Goal: Information Seeking & Learning: Learn about a topic

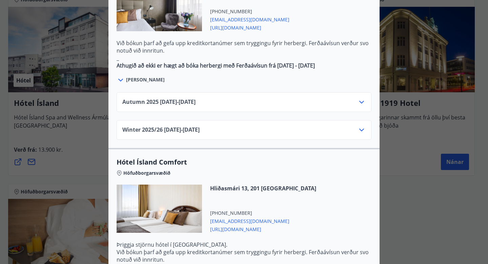
scroll to position [431, 0]
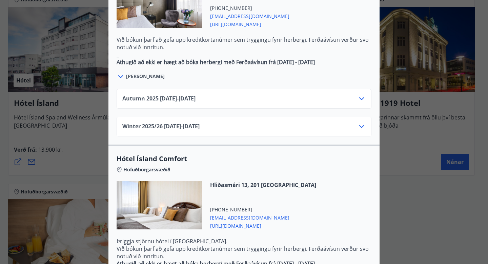
click at [361, 95] on icon at bounding box center [362, 99] width 8 height 8
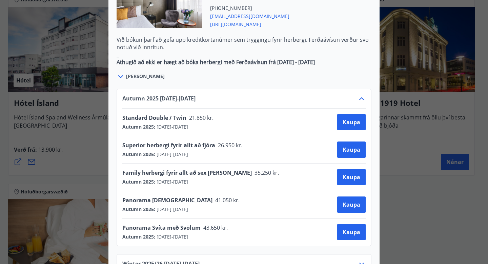
click at [359, 95] on icon at bounding box center [362, 99] width 8 height 8
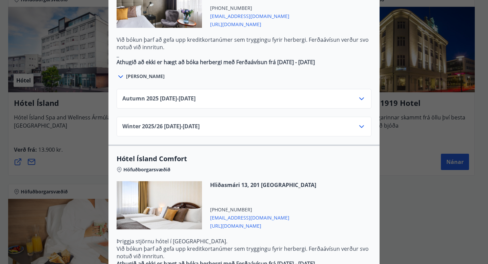
click at [4, 131] on div "Hótel Ísland Sendu skilaboð til að panta herbergi [EMAIL_ADDRESS][DOMAIN_NAME] …" at bounding box center [244, 132] width 488 height 264
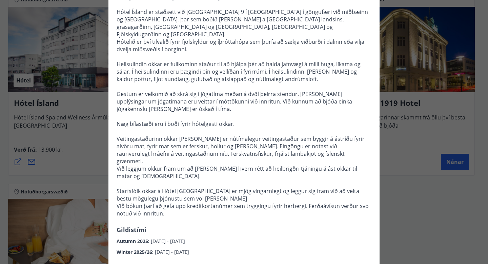
scroll to position [101, 0]
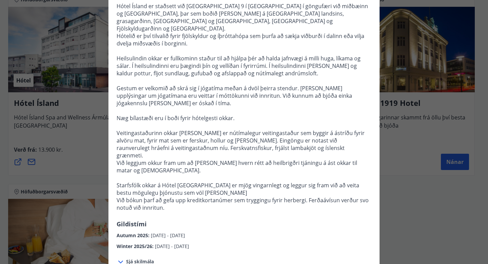
click at [21, 165] on div "Hótel Ísland Sendu skilaboð til að panta herbergi [EMAIL_ADDRESS][DOMAIN_NAME] …" at bounding box center [244, 132] width 488 height 264
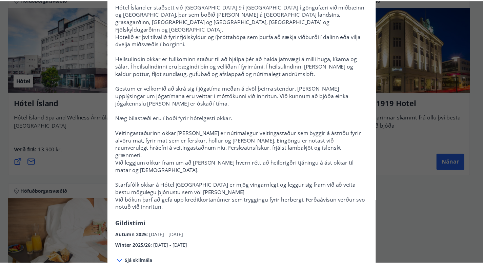
scroll to position [0, 0]
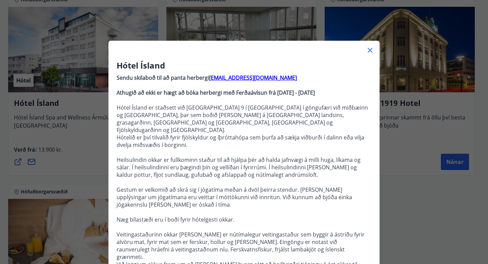
click at [371, 47] on icon at bounding box center [370, 50] width 8 height 8
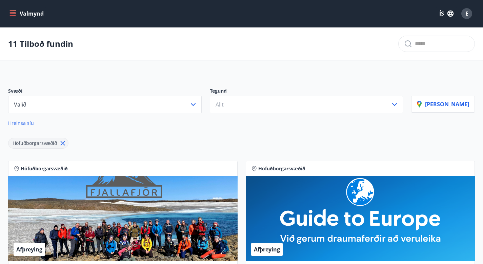
click at [13, 14] on icon "menu" at bounding box center [12, 13] width 7 height 7
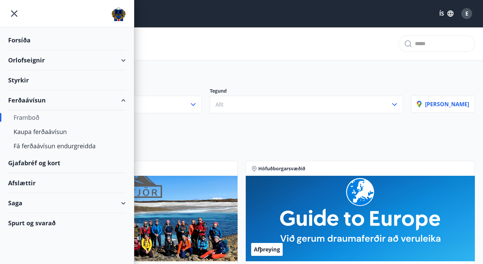
click at [23, 184] on div "Afslættir" at bounding box center [67, 183] width 118 height 20
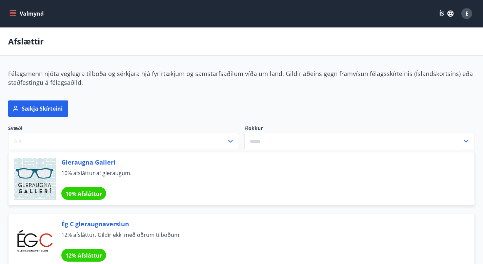
click at [18, 15] on button "Valmynd" at bounding box center [27, 13] width 38 height 12
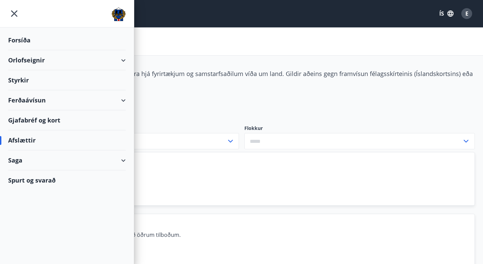
click at [102, 58] on div "Orlofseignir" at bounding box center [67, 60] width 118 height 20
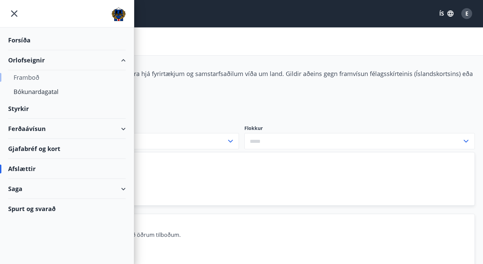
click at [31, 77] on div "Framboð" at bounding box center [67, 77] width 107 height 14
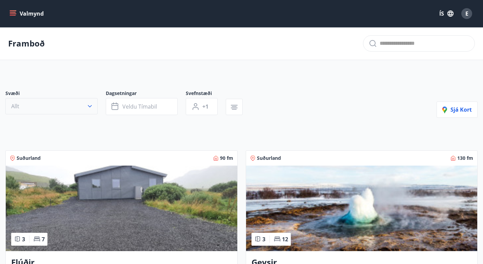
click at [86, 109] on icon "button" at bounding box center [89, 106] width 7 height 7
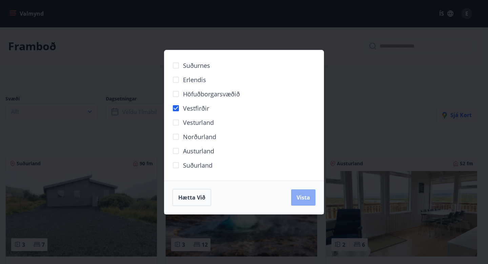
click at [300, 194] on span "Vista" at bounding box center [304, 197] width 14 height 7
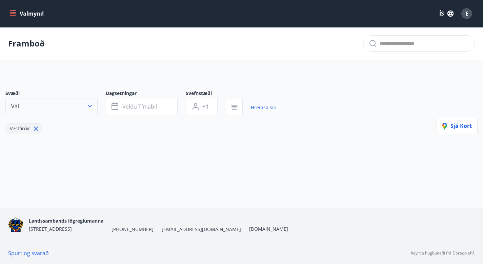
click at [76, 106] on button "Val" at bounding box center [51, 106] width 92 height 16
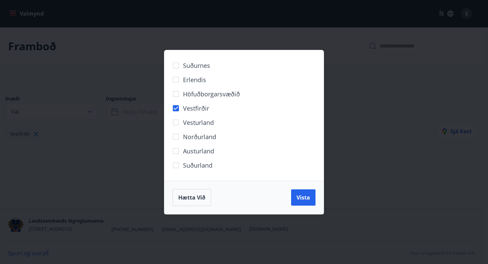
click at [186, 94] on span "Höfuðborgarsvæðið" at bounding box center [211, 93] width 57 height 9
click at [307, 196] on span "Vista" at bounding box center [304, 197] width 14 height 7
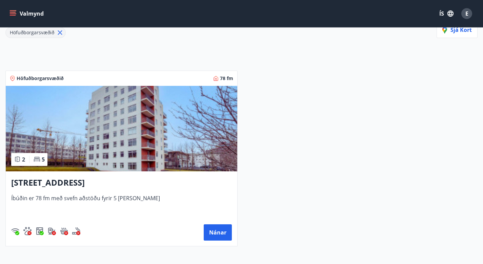
click at [90, 157] on img at bounding box center [122, 128] width 232 height 85
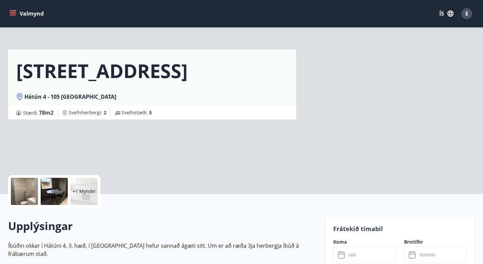
scroll to position [110, 0]
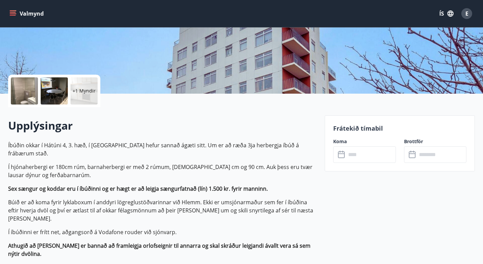
click at [341, 151] on icon at bounding box center [341, 154] width 7 height 7
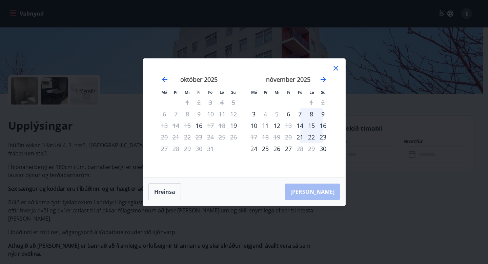
click at [335, 68] on icon at bounding box center [336, 68] width 8 height 8
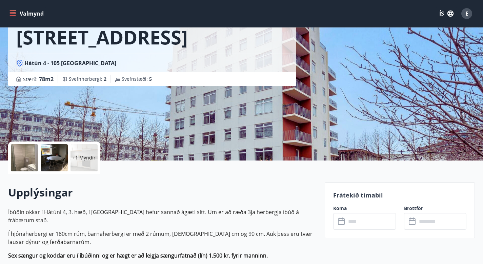
scroll to position [0, 0]
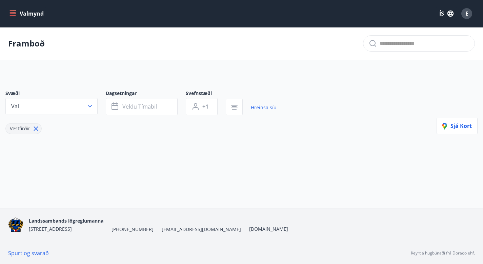
click at [14, 13] on icon "menu" at bounding box center [12, 13] width 7 height 7
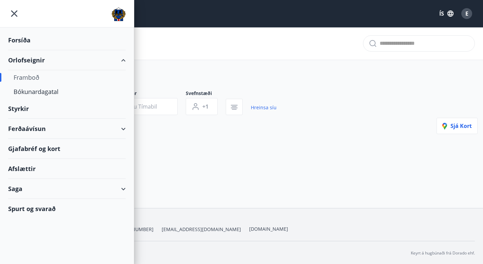
click at [21, 168] on div "Afslættir" at bounding box center [67, 169] width 118 height 20
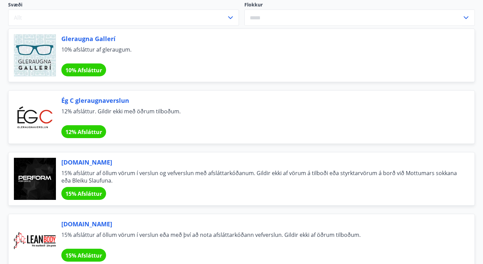
scroll to position [2, 0]
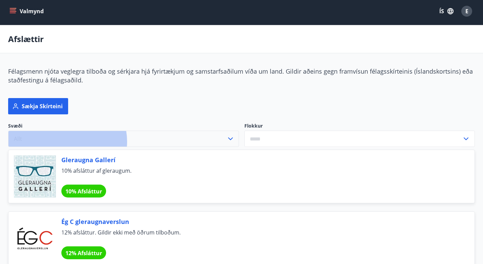
click at [67, 131] on button "Allt" at bounding box center [123, 139] width 231 height 16
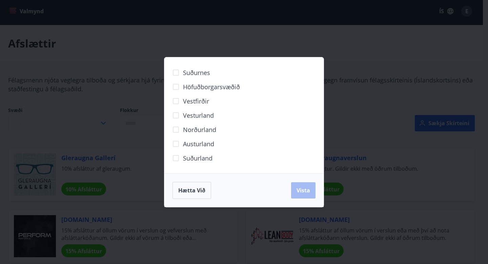
click at [67, 126] on div "Suðurnes Höfuðborgarsvæðið [GEOGRAPHIC_DATA] [GEOGRAPHIC_DATA] Norðurland [GEOG…" at bounding box center [244, 132] width 488 height 264
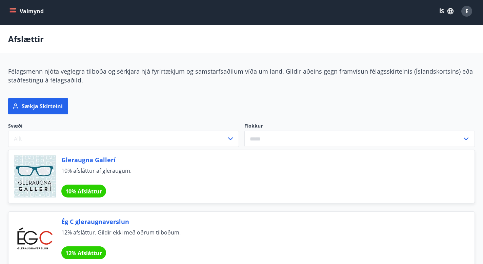
click at [244, 131] on input "text" at bounding box center [353, 139] width 218 height 17
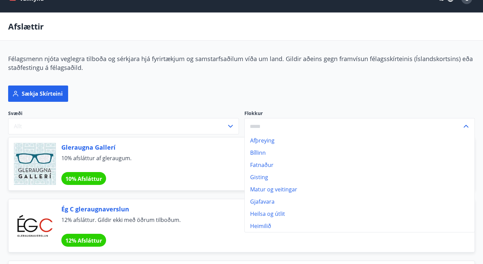
scroll to position [18, 0]
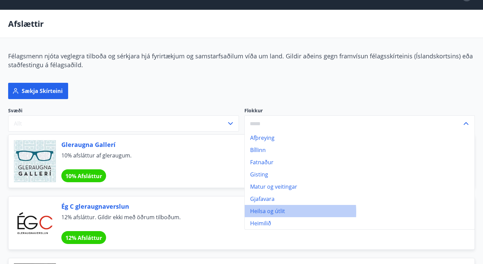
click at [245, 205] on li "Heilsa og útlit" at bounding box center [360, 211] width 230 height 12
type input "**********"
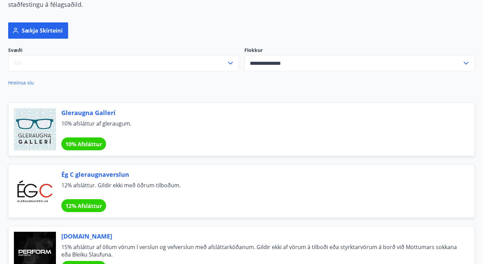
scroll to position [74, 0]
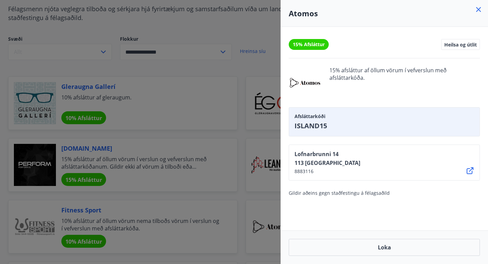
click at [264, 141] on div at bounding box center [244, 132] width 488 height 264
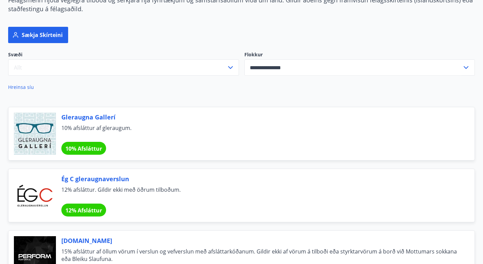
click at [85, 247] on span "15% afsláttur af öllum vörum í verslun og vefverslun með afsláttarkóðanum. Gild…" at bounding box center [259, 254] width 397 height 15
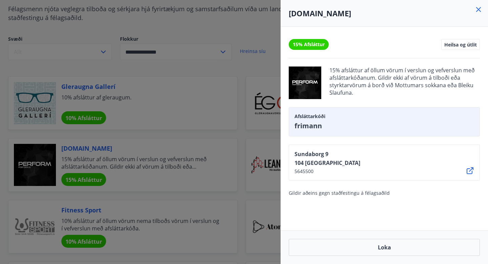
click at [260, 146] on div at bounding box center [244, 132] width 488 height 264
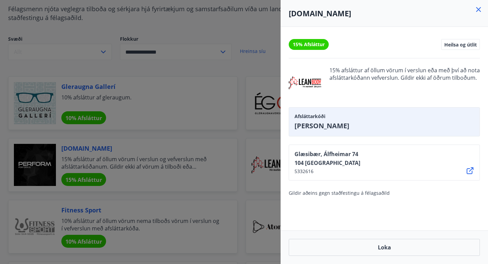
click at [257, 169] on div at bounding box center [244, 132] width 488 height 264
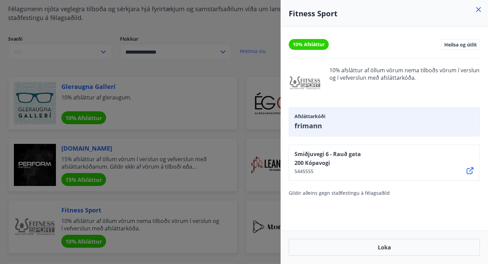
click at [142, 202] on div at bounding box center [244, 132] width 488 height 264
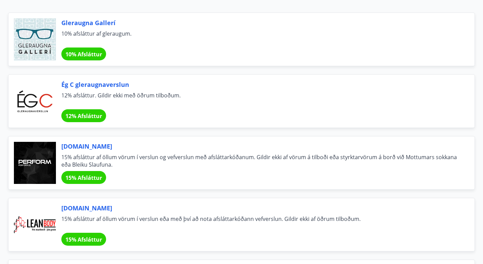
scroll to position [167, 0]
